Goal: Task Accomplishment & Management: Manage account settings

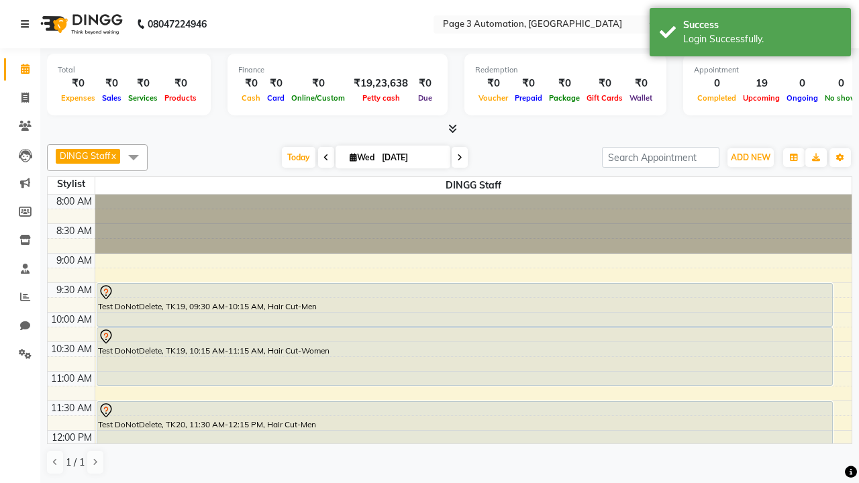
click at [28, 24] on icon at bounding box center [25, 23] width 8 height 9
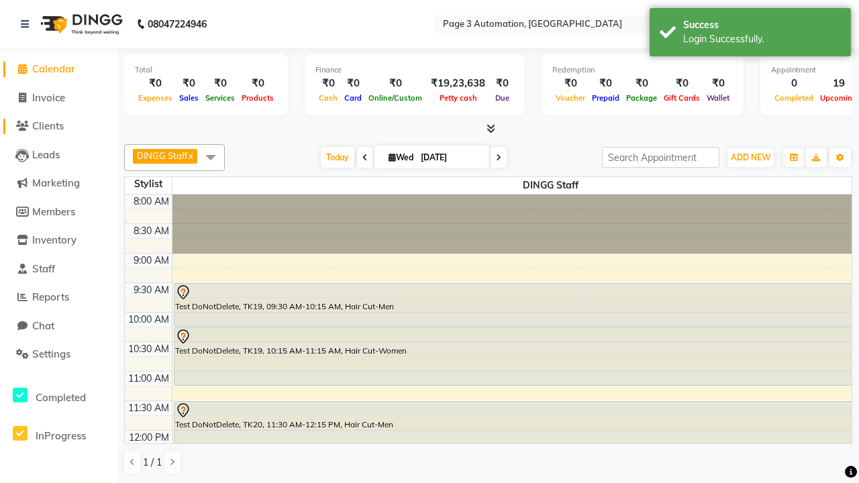
click at [58, 126] on span "Clients" at bounding box center [48, 125] width 32 height 13
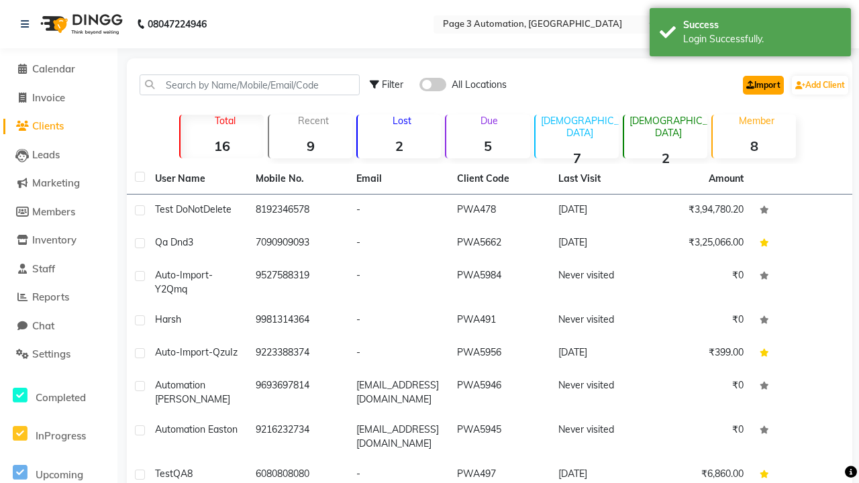
click at [760, 85] on link "Import" at bounding box center [763, 85] width 41 height 19
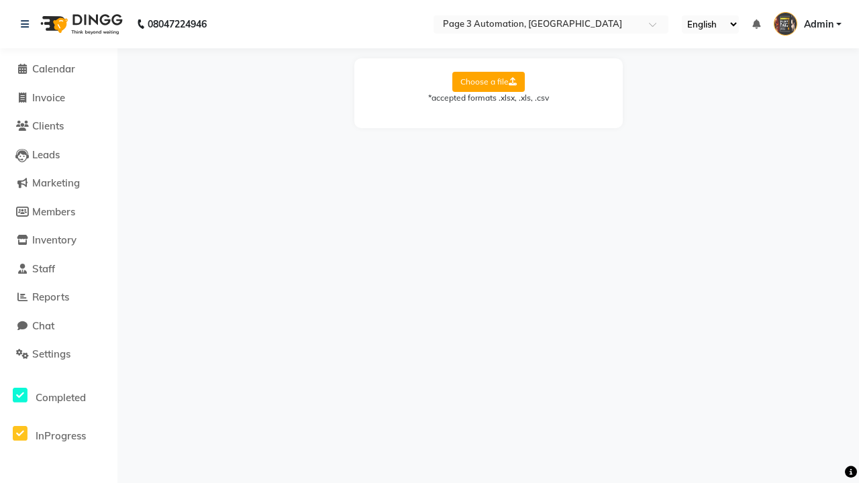
select select "Sheet1"
select select "name"
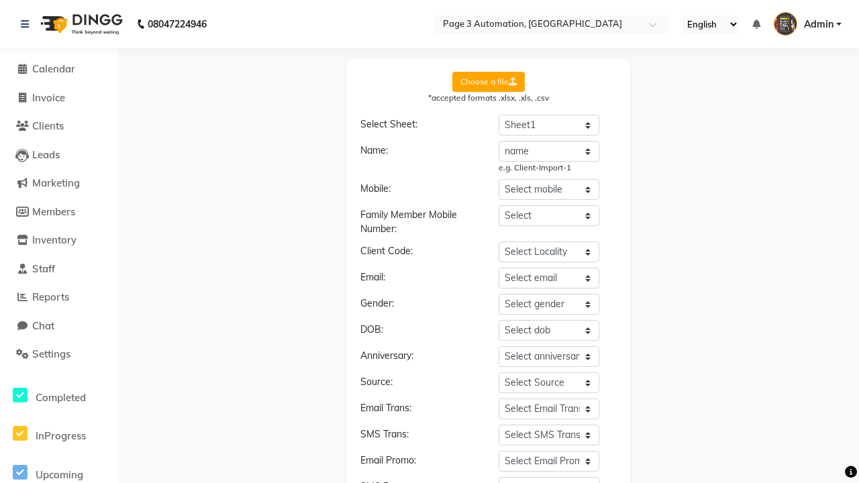
select select "number"
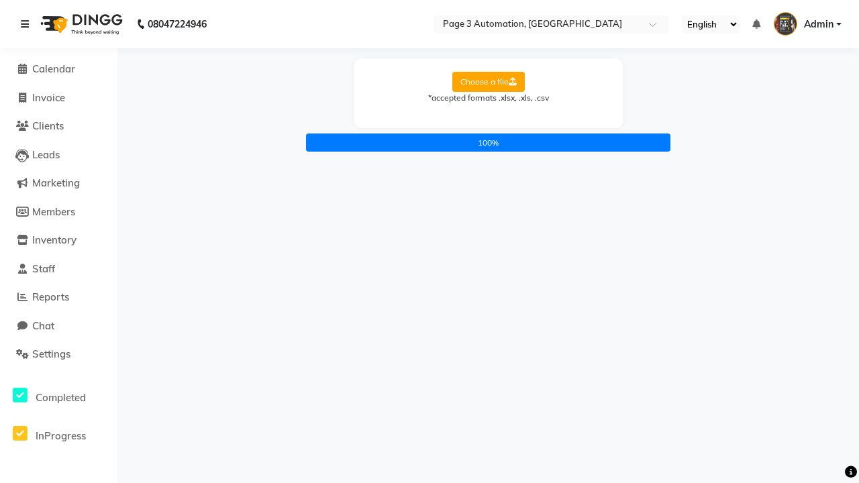
click at [28, 24] on icon at bounding box center [25, 23] width 8 height 9
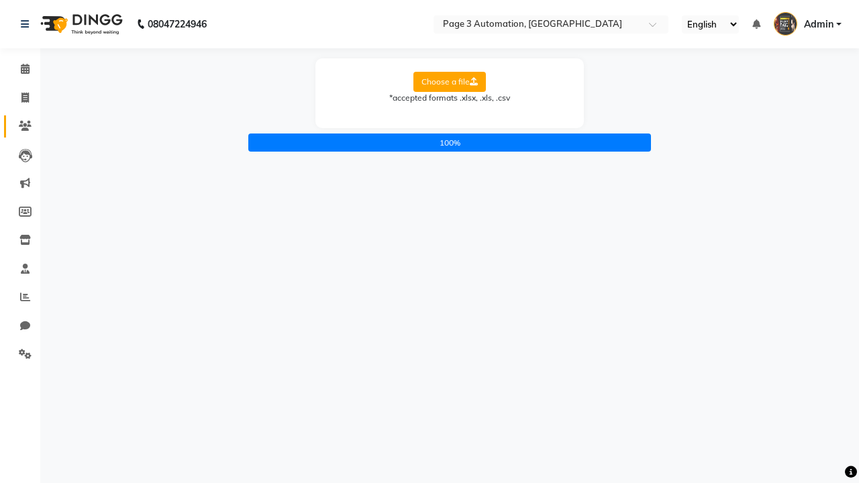
click at [20, 126] on icon at bounding box center [25, 126] width 13 height 10
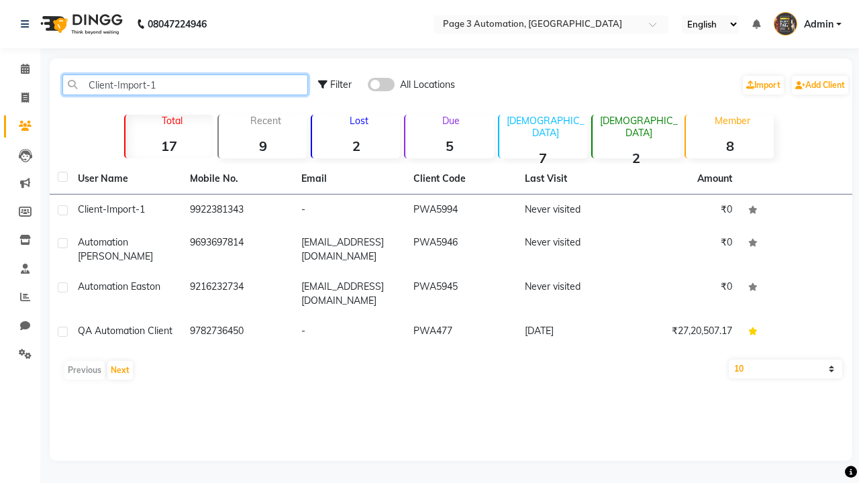
type input "Client-Import-1"
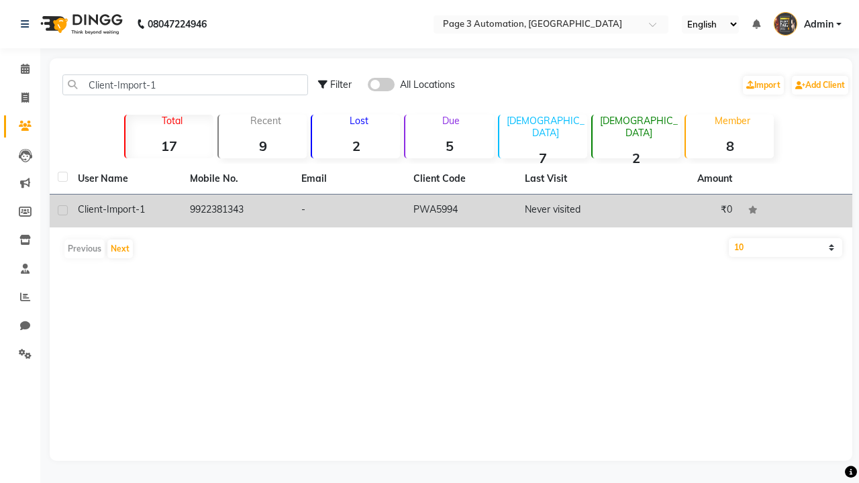
click at [62, 210] on label at bounding box center [63, 210] width 10 height 10
click at [62, 210] on input "checkbox" at bounding box center [62, 211] width 9 height 9
checkbox input "true"
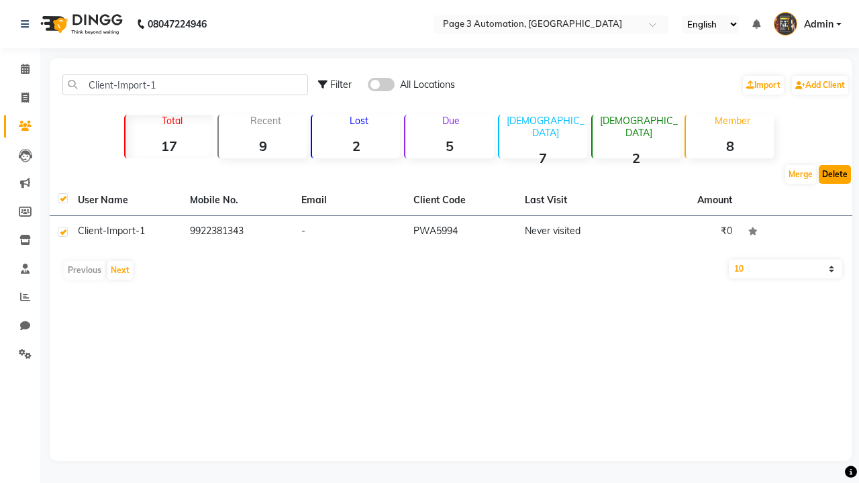
click at [835, 174] on button "Delete" at bounding box center [835, 174] width 32 height 19
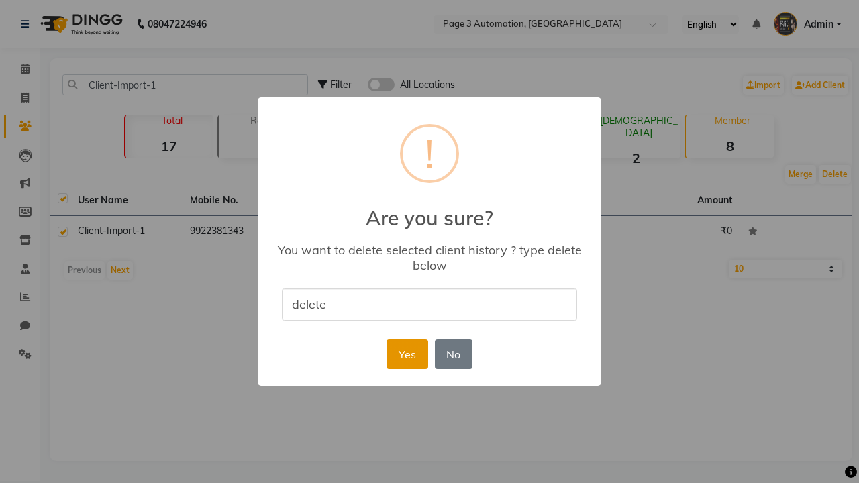
type input "delete"
click at [407, 354] on button "Yes" at bounding box center [406, 354] width 41 height 30
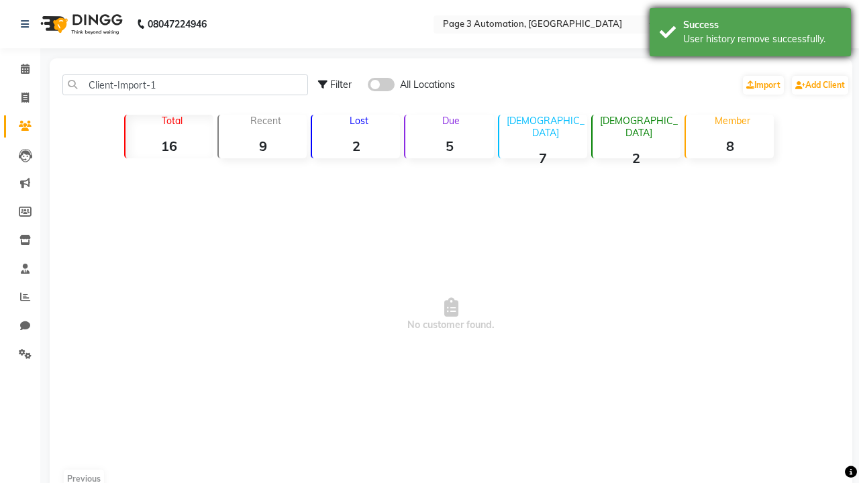
click at [750, 34] on div "User history remove successfully." at bounding box center [762, 39] width 158 height 14
